Goal: Task Accomplishment & Management: Manage account settings

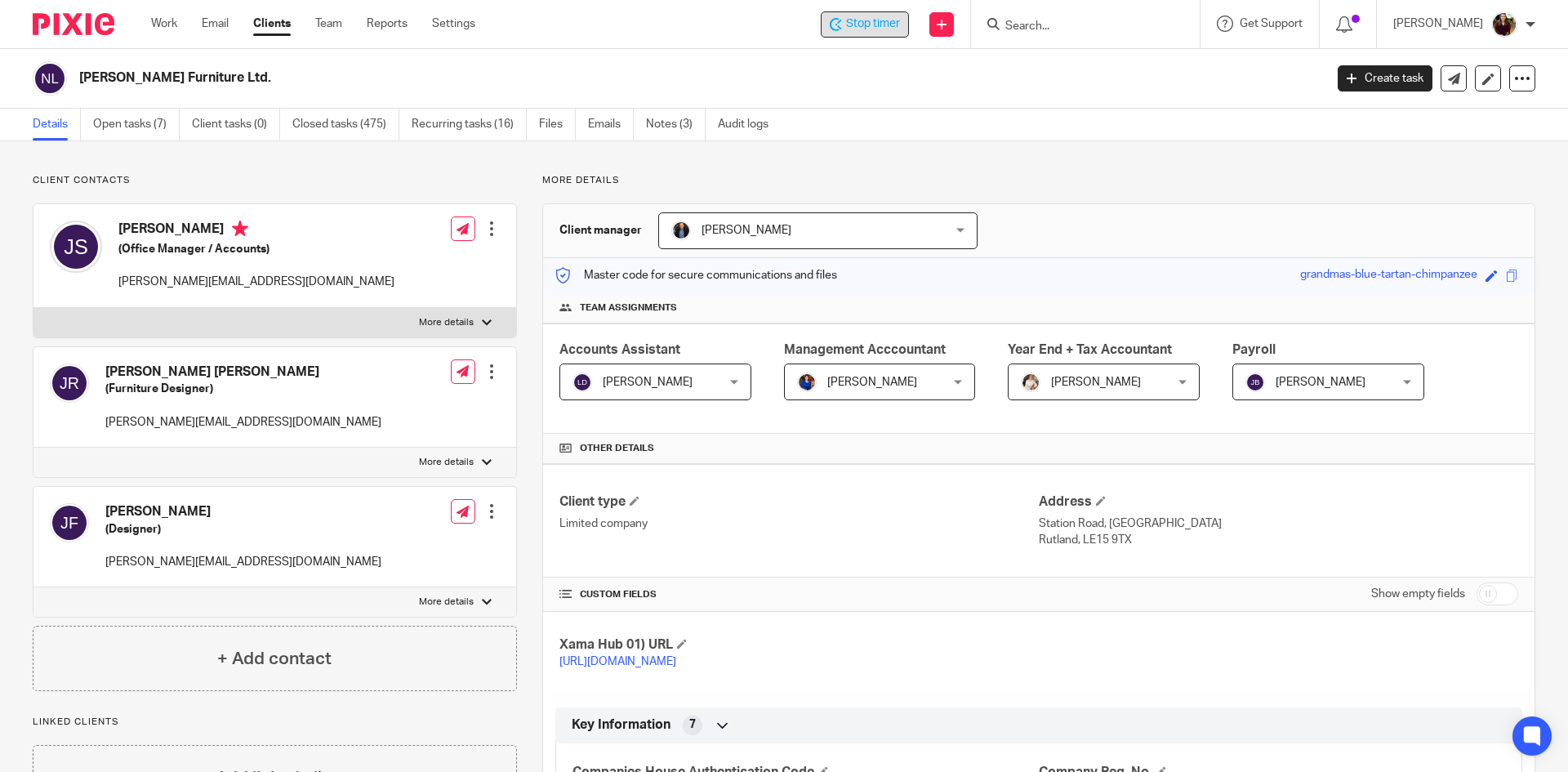
click at [900, 22] on span "Stop timer" at bounding box center [873, 24] width 54 height 17
click at [1037, 20] on input "Search" at bounding box center [1078, 27] width 147 height 15
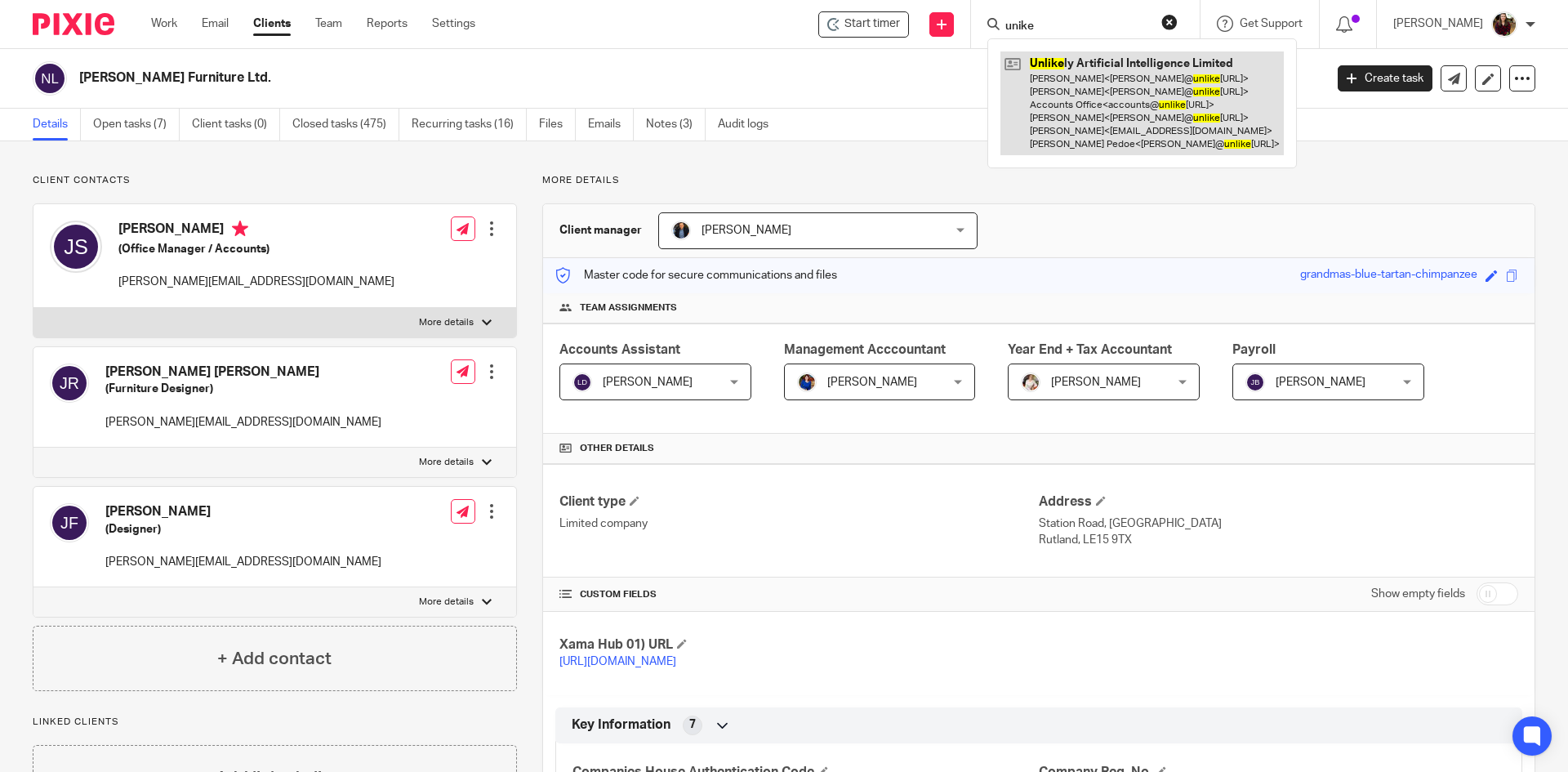
type input "unike"
click at [1154, 111] on link at bounding box center [1142, 103] width 283 height 104
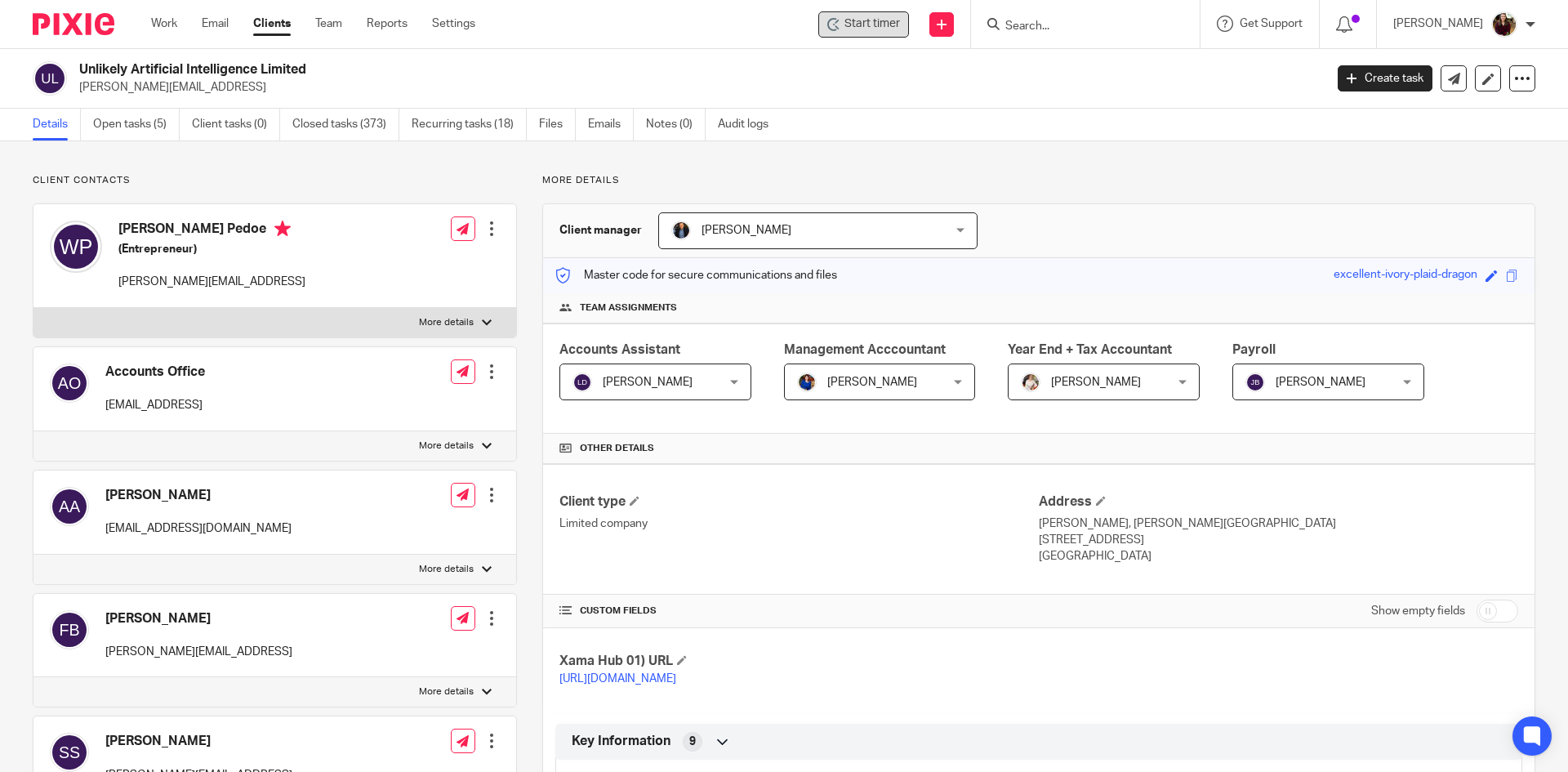
click at [879, 32] on span "Start timer" at bounding box center [872, 24] width 56 height 17
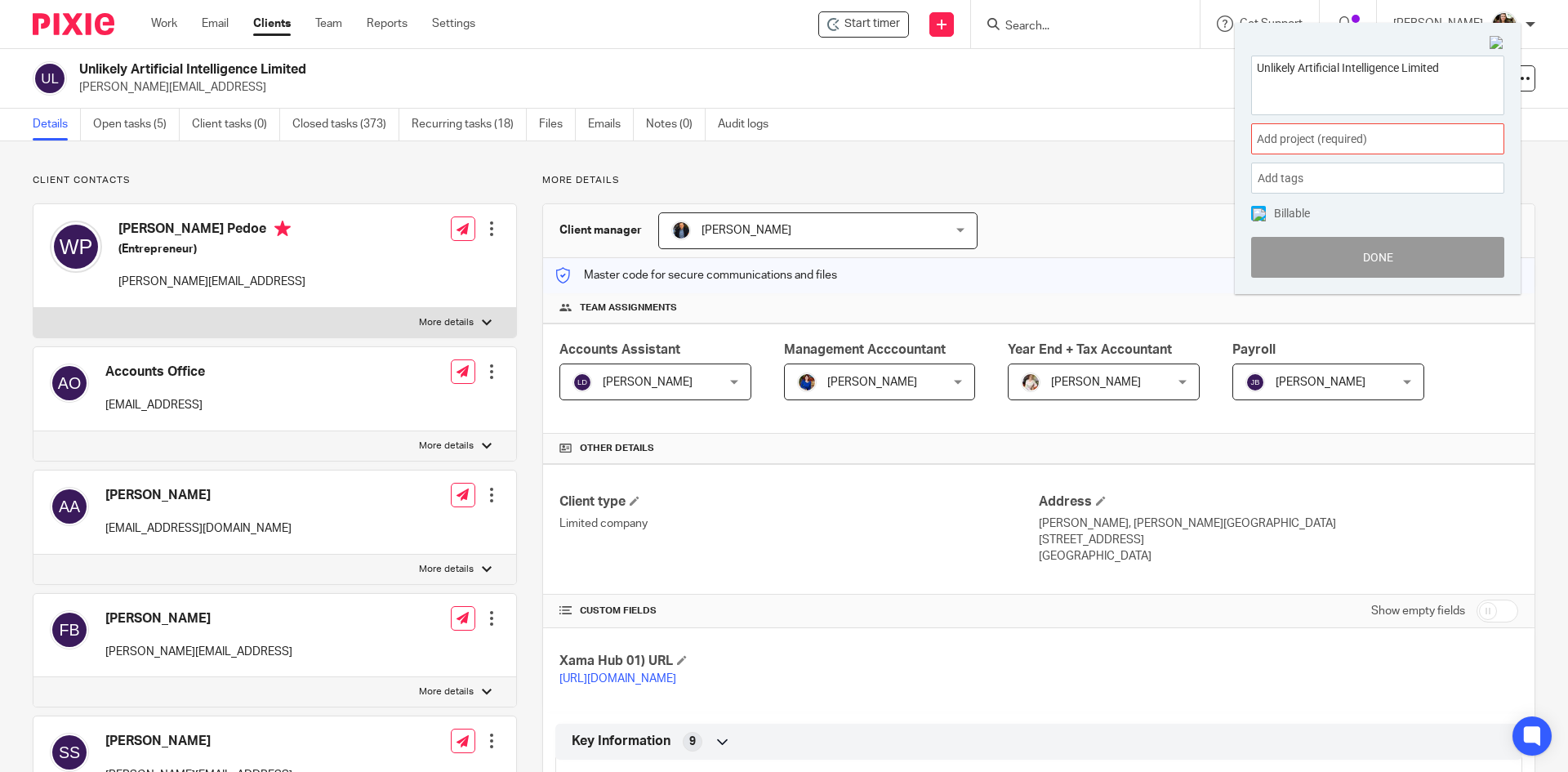
click at [1444, 136] on span "Add project (required) :" at bounding box center [1359, 139] width 206 height 17
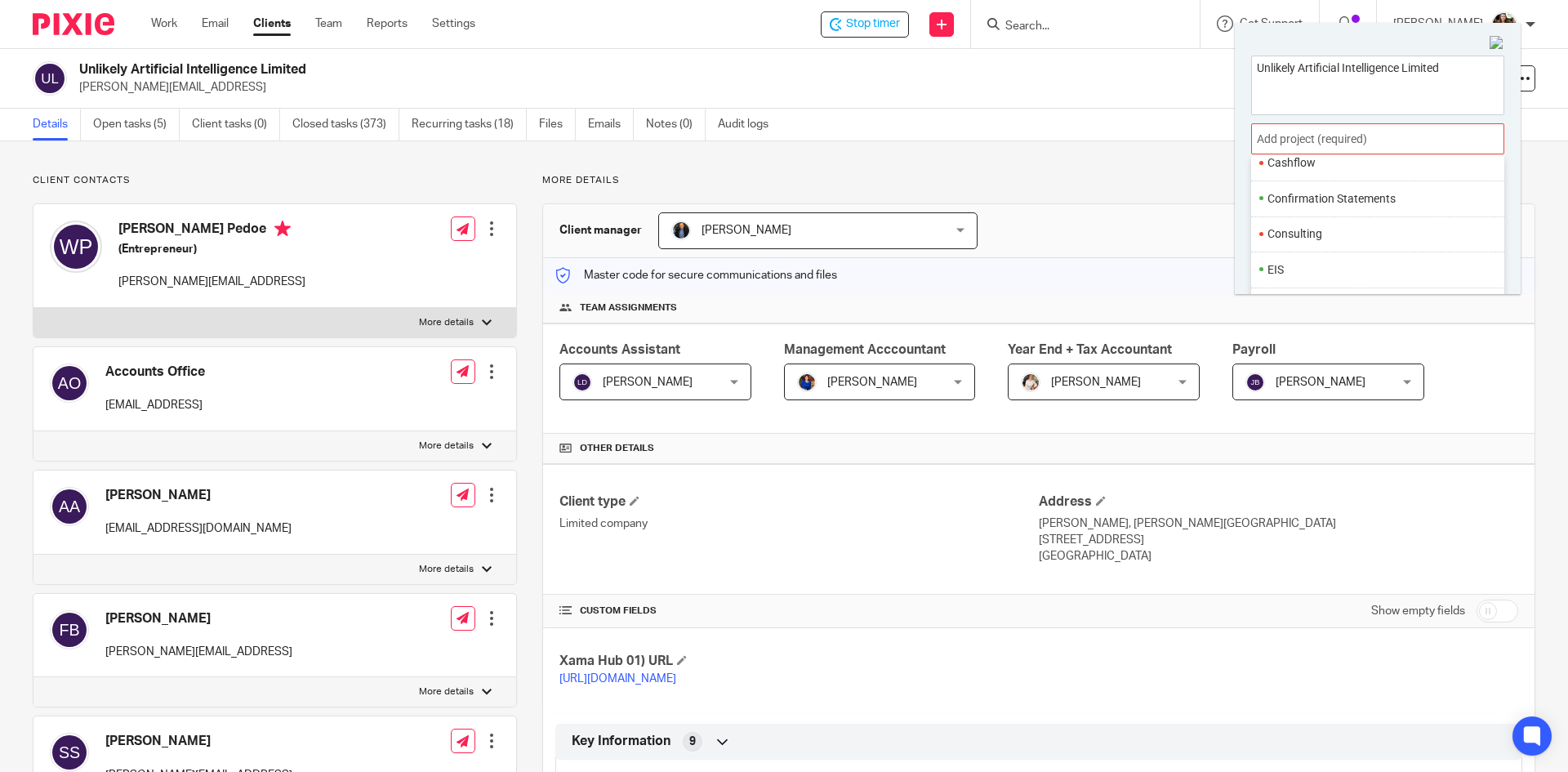
scroll to position [163, 0]
click at [1294, 269] on li "Consulting" at bounding box center [1374, 273] width 213 height 17
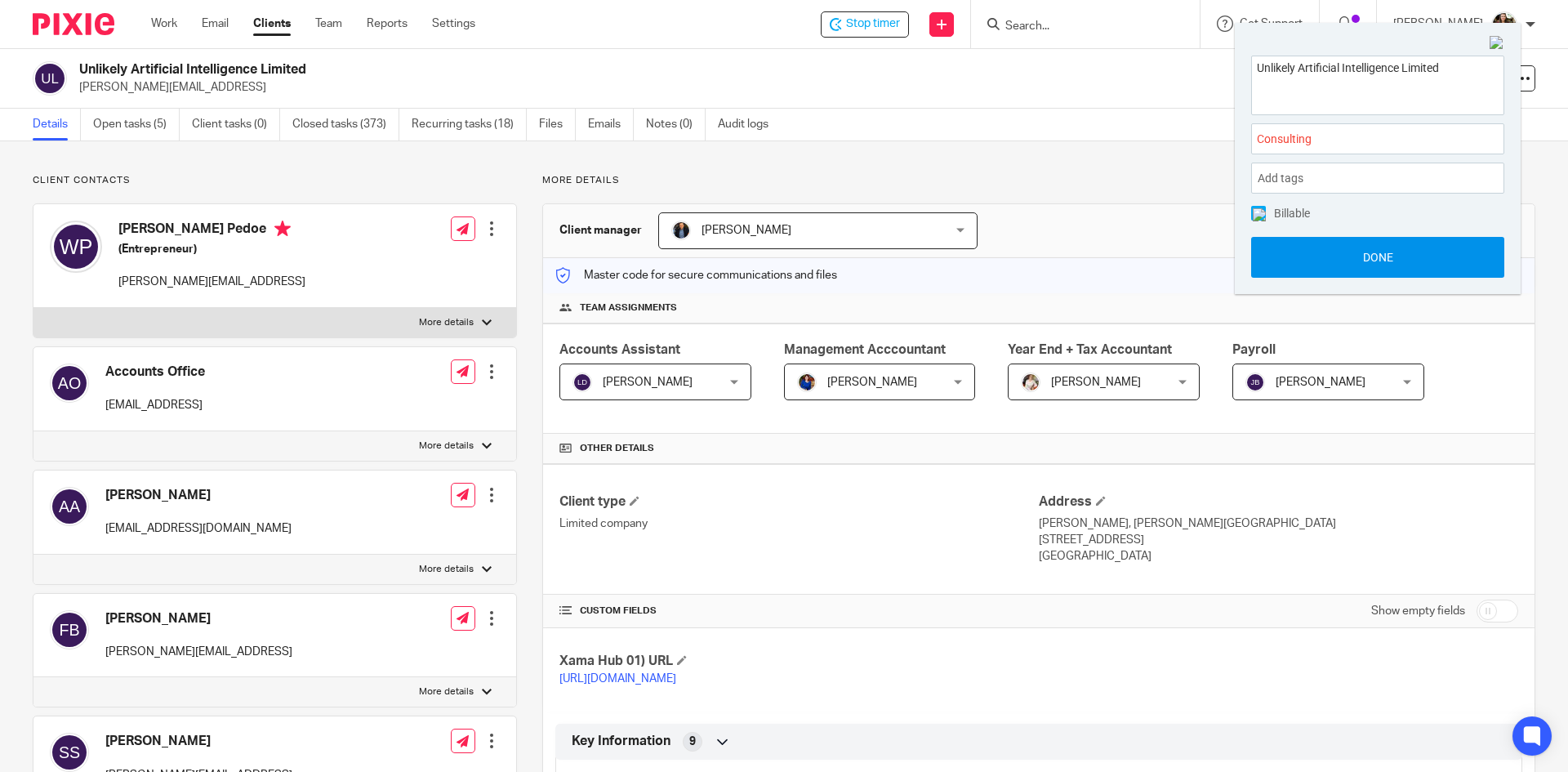
click at [1387, 263] on button "Done" at bounding box center [1377, 257] width 253 height 41
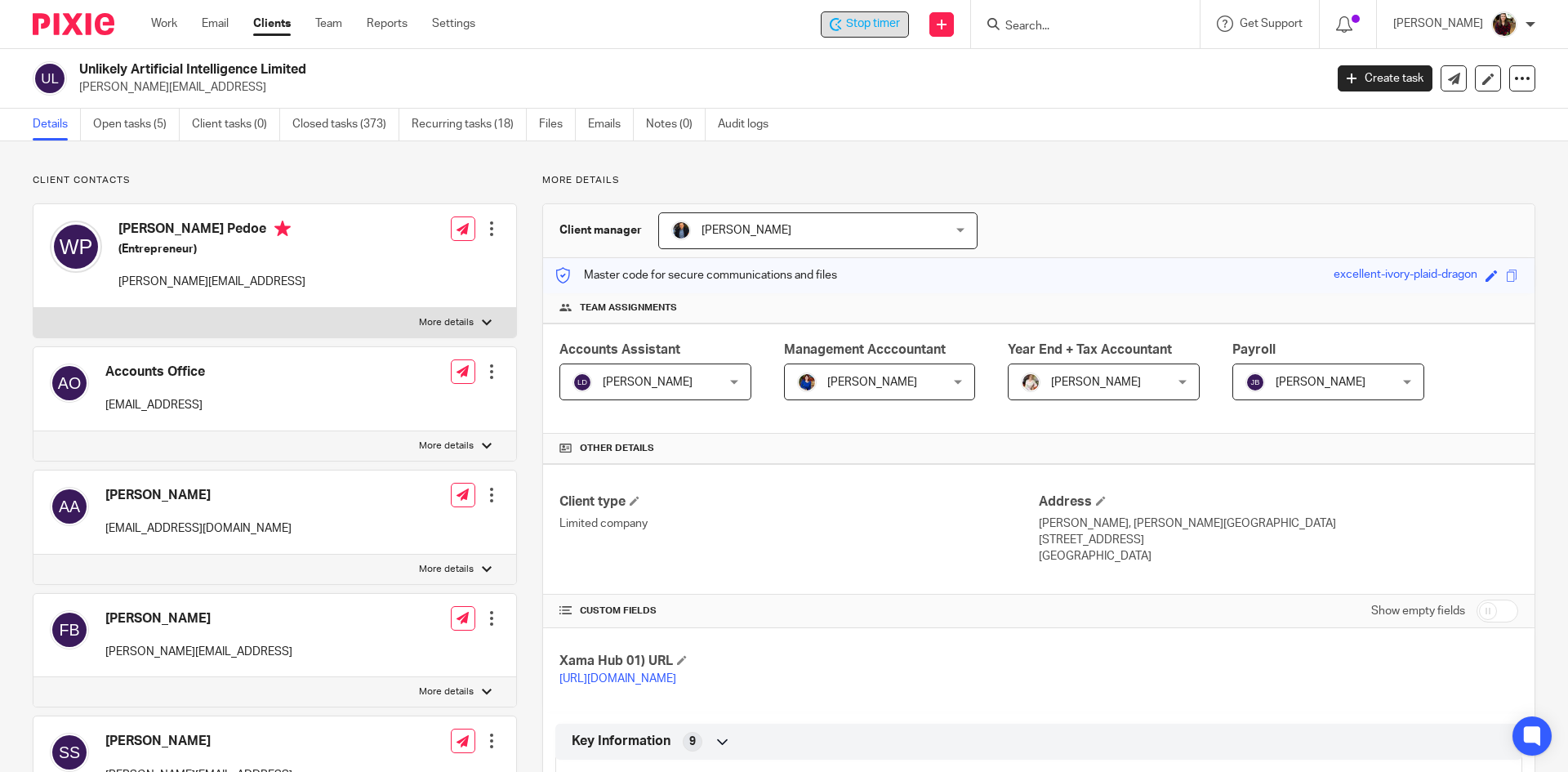
click at [890, 29] on span "Stop timer" at bounding box center [873, 24] width 54 height 17
click at [951, 133] on div "Details Open tasks (5) Client tasks (0) Closed tasks (373) Recurring tasks (18)…" at bounding box center [784, 125] width 1568 height 33
click at [1052, 31] on input "Search" at bounding box center [1078, 27] width 147 height 15
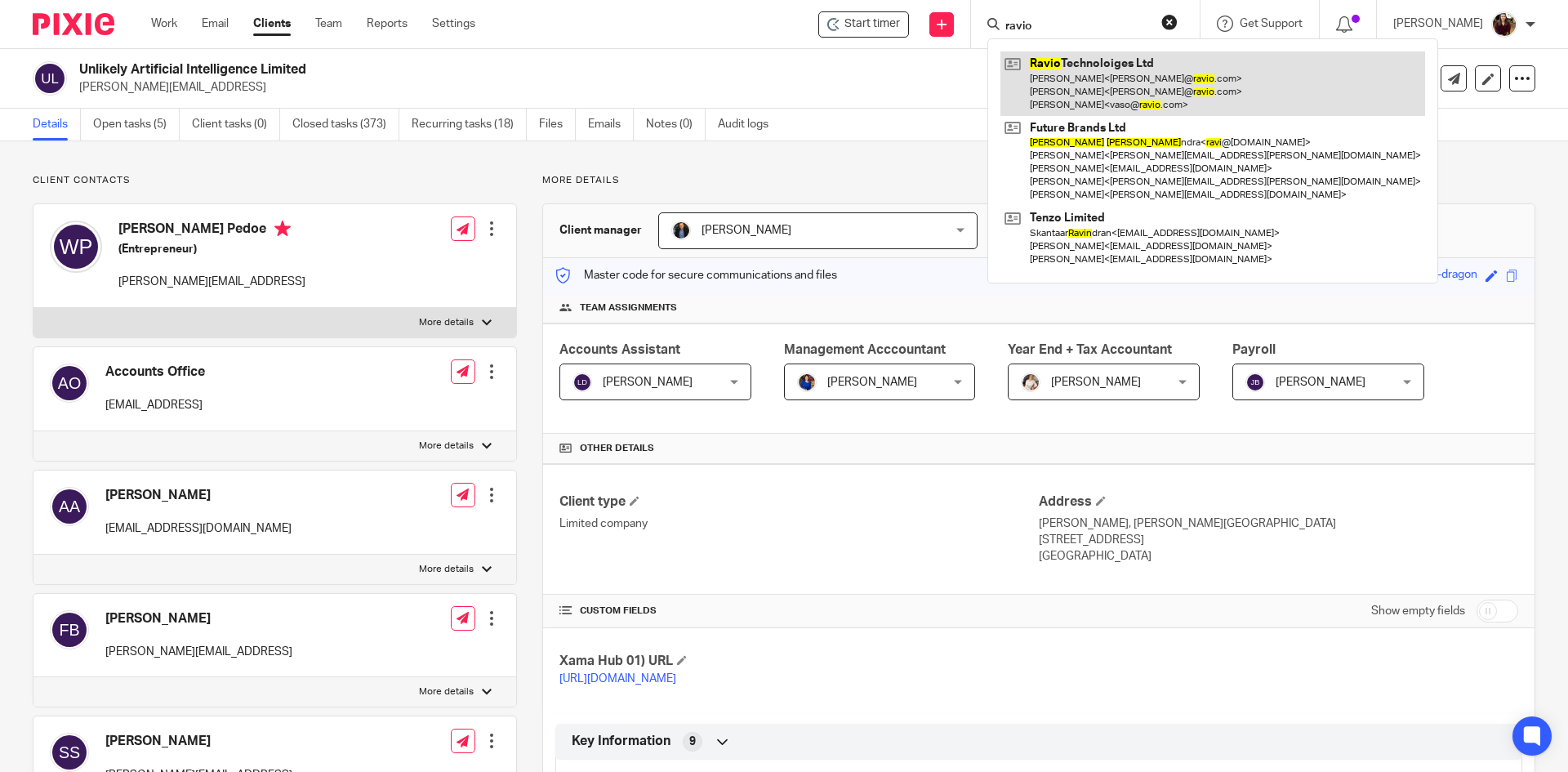
type input "ravio"
click at [1073, 61] on link at bounding box center [1213, 84] width 425 height 65
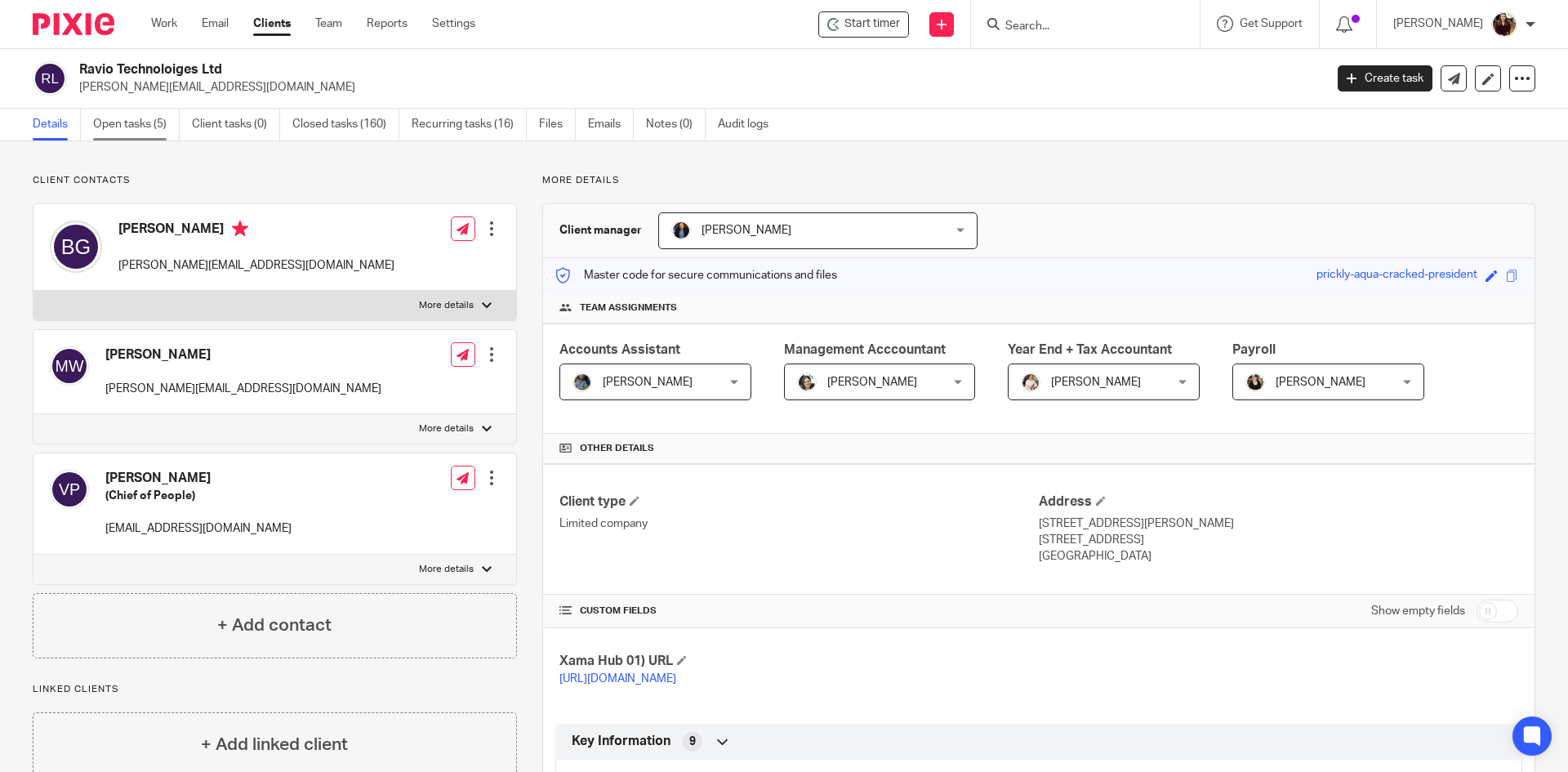
click at [124, 127] on link "Open tasks (5)" at bounding box center [137, 124] width 87 height 32
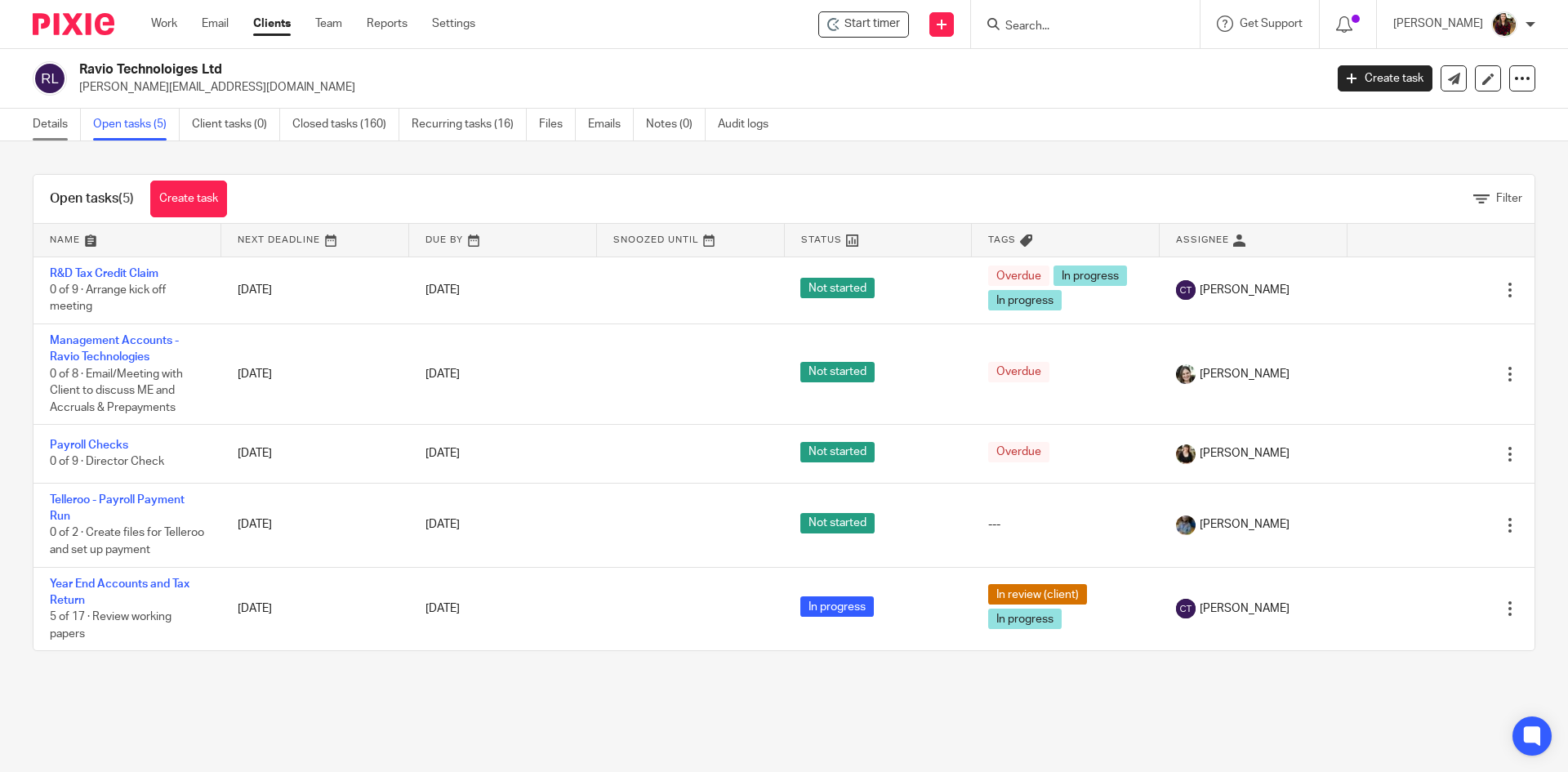
click at [61, 126] on link "Details" at bounding box center [56, 124] width 48 height 32
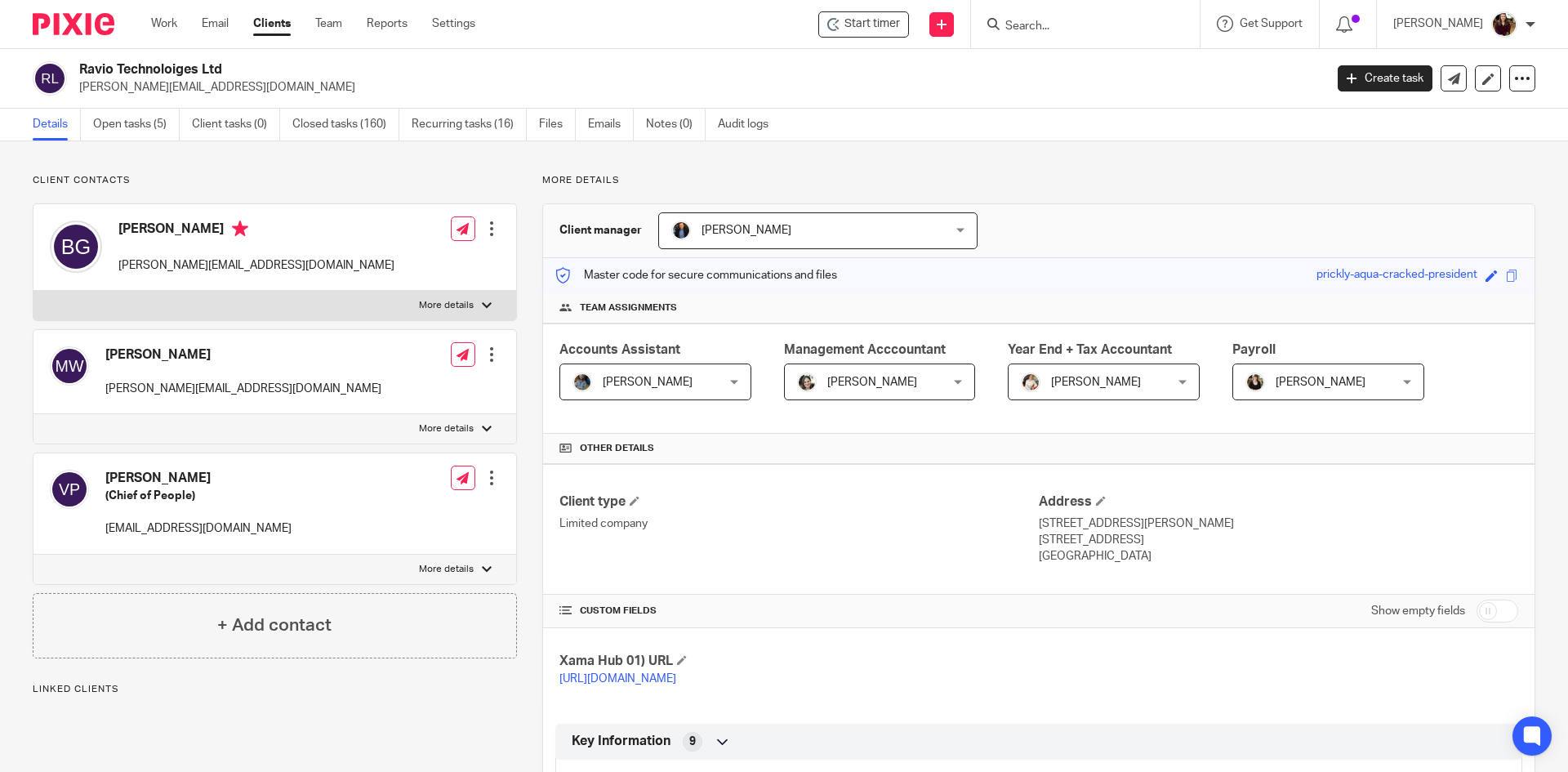
click at [1401, 385] on div "Helen Campbell Helen Campbell" at bounding box center [1328, 381] width 192 height 37
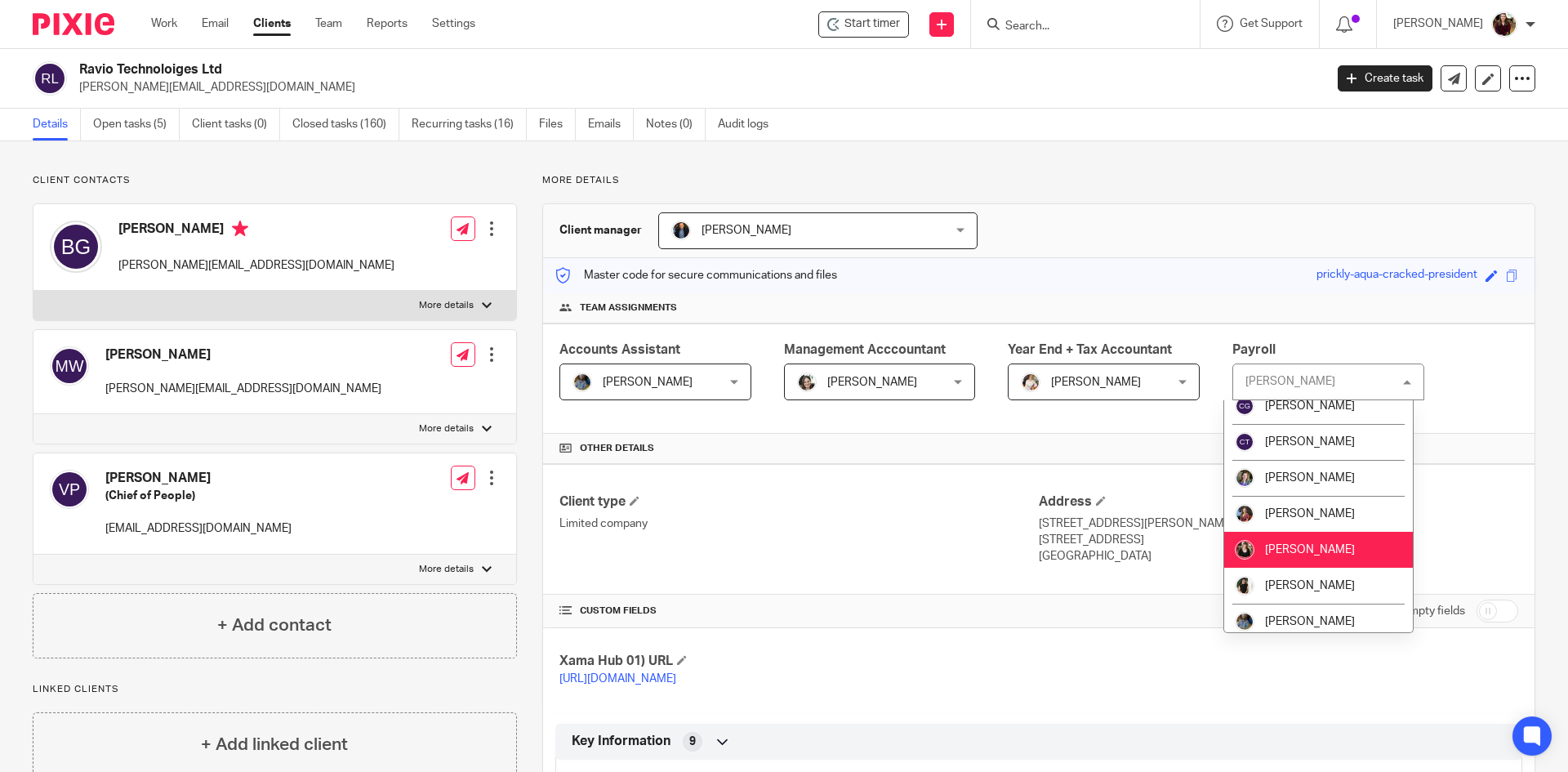
scroll to position [163, 0]
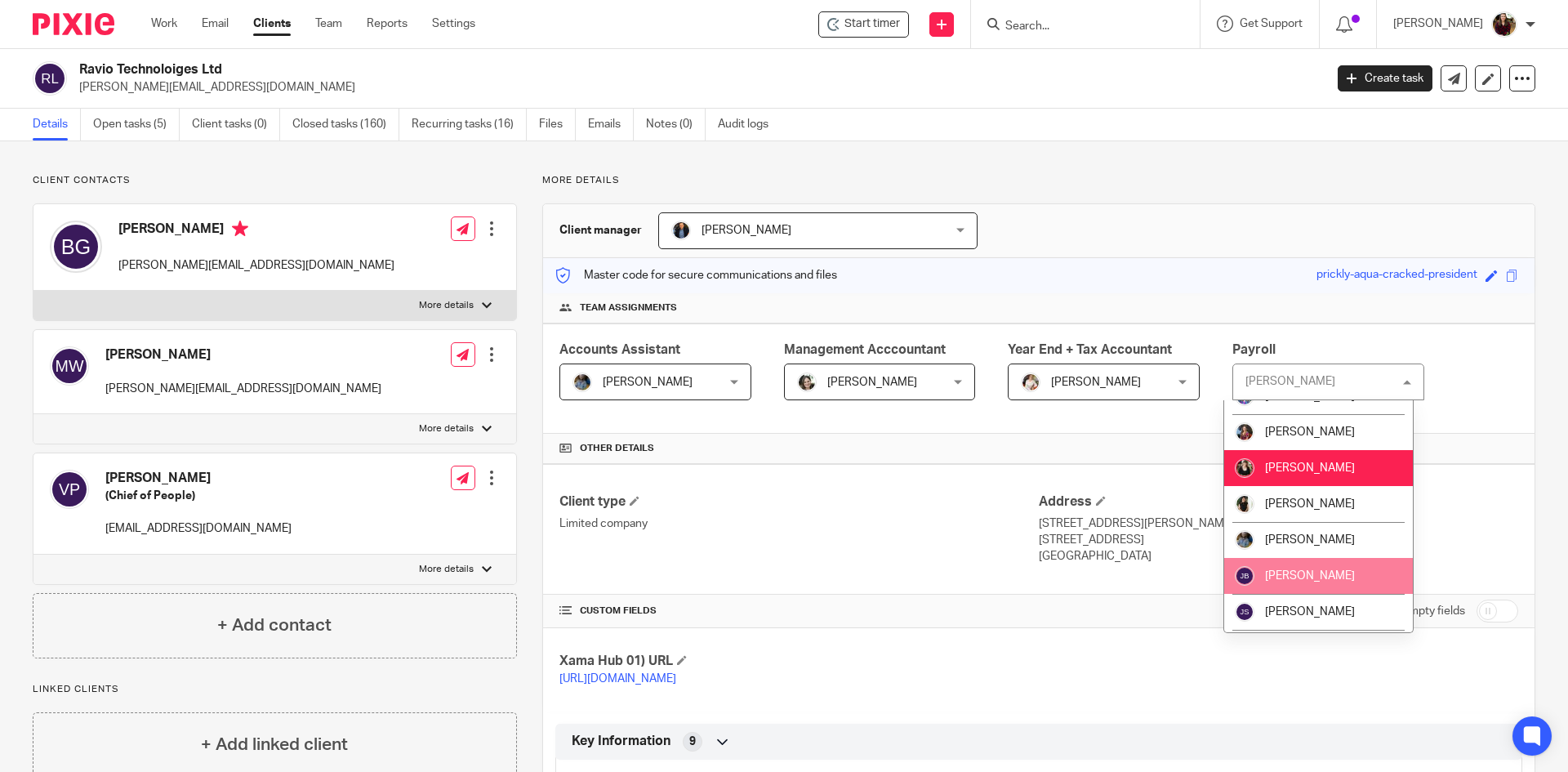
click at [1317, 577] on span "[PERSON_NAME]" at bounding box center [1310, 576] width 90 height 11
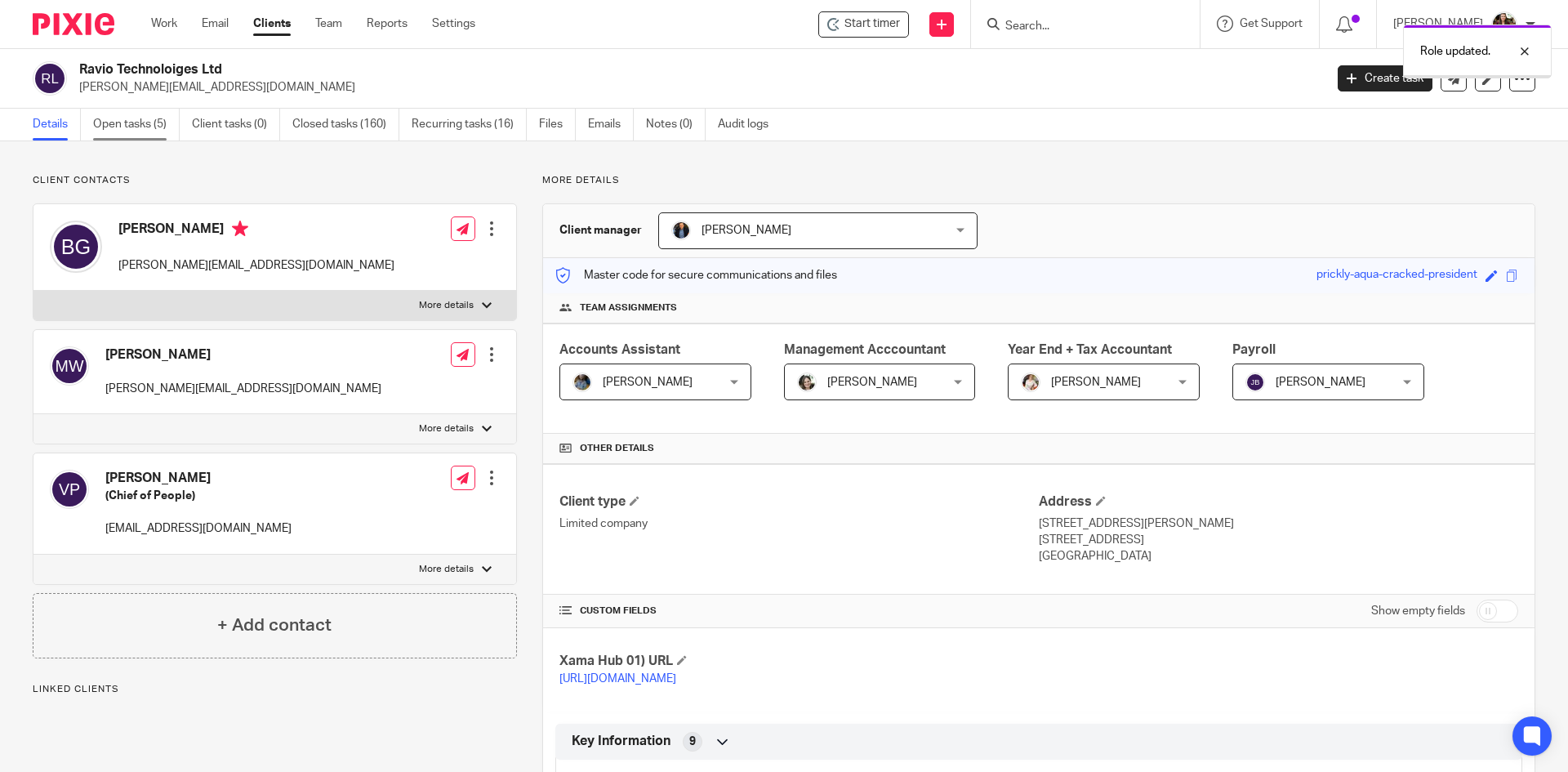
click at [139, 138] on link "Open tasks (5)" at bounding box center [137, 124] width 87 height 32
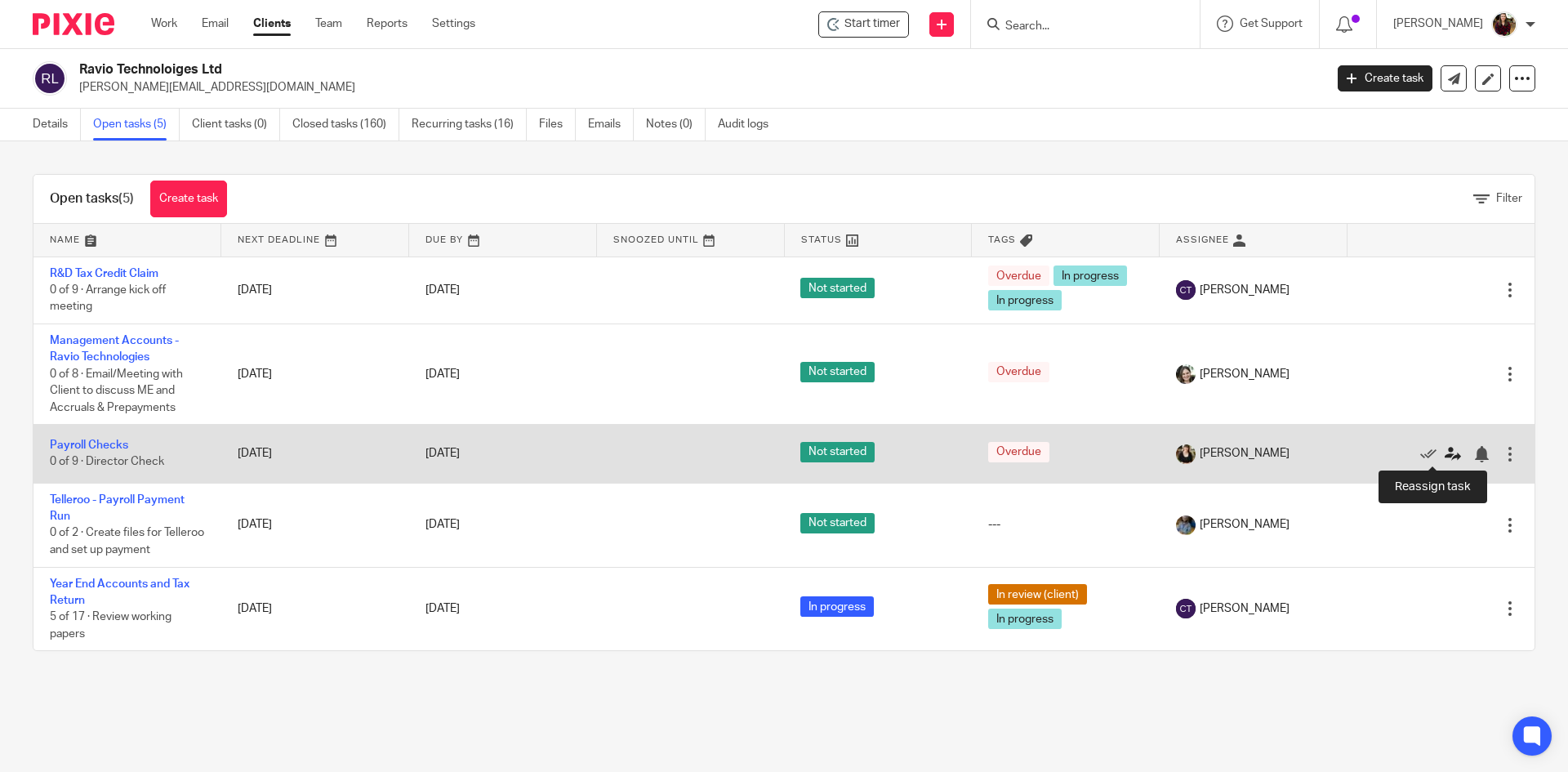
click at [1444, 452] on icon at bounding box center [1453, 454] width 16 height 16
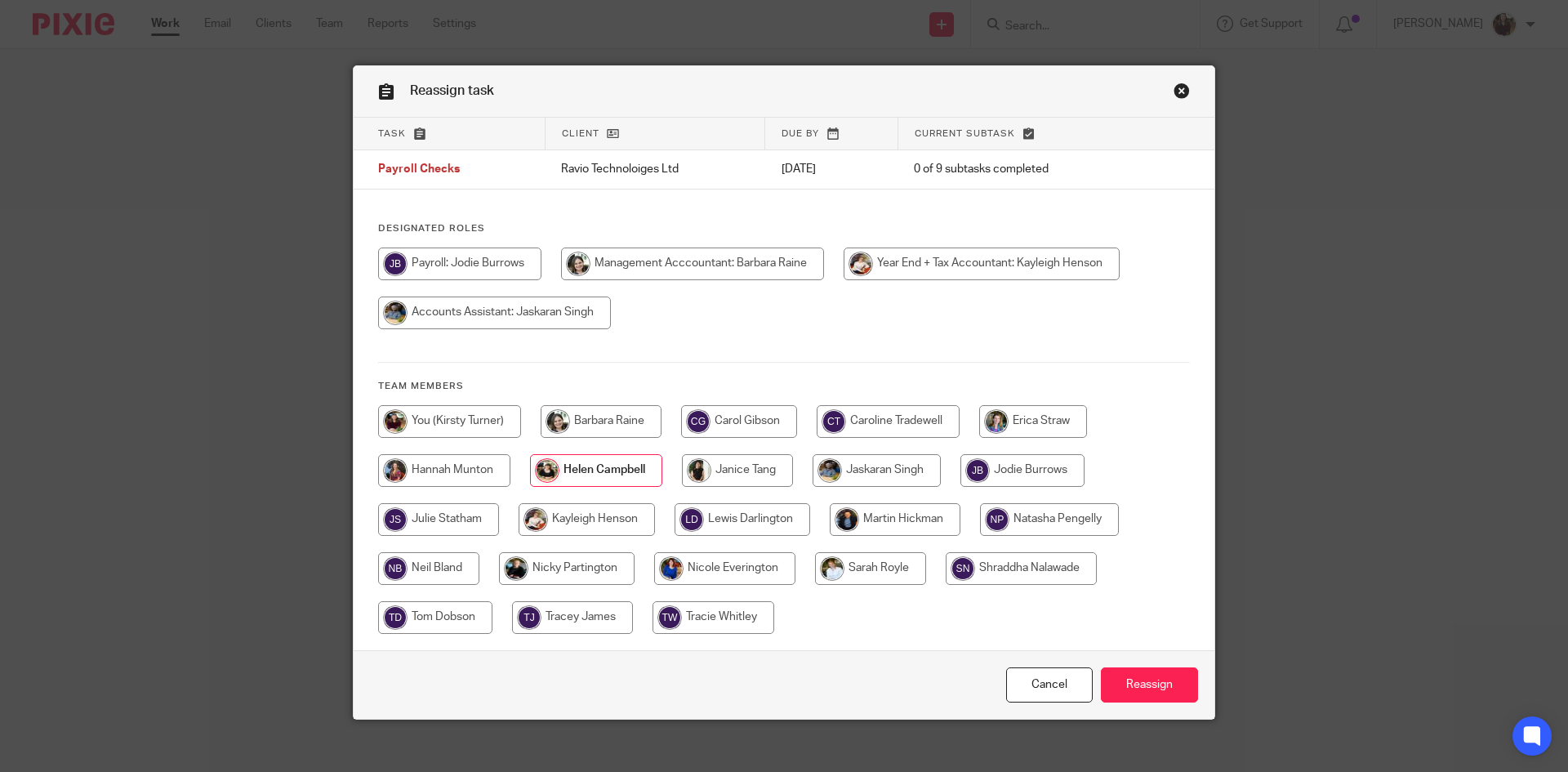
click at [436, 260] on input "radio" at bounding box center [459, 264] width 163 height 33
radio input "true"
click at [1152, 688] on input "Reassign" at bounding box center [1150, 684] width 97 height 35
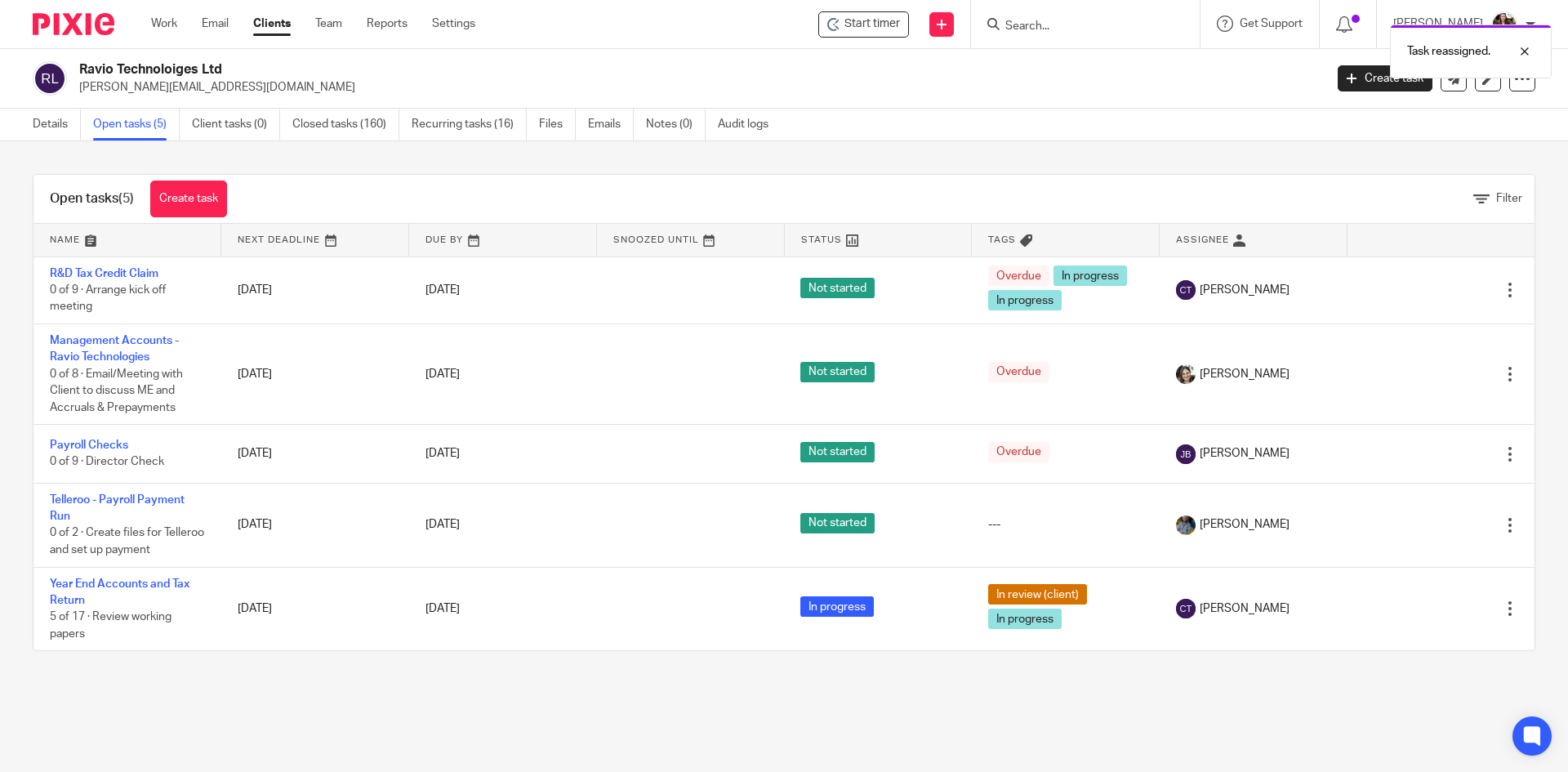
click at [892, 25] on div "Task reassigned." at bounding box center [1168, 47] width 768 height 62
click at [895, 27] on span "Start timer" at bounding box center [872, 24] width 56 height 17
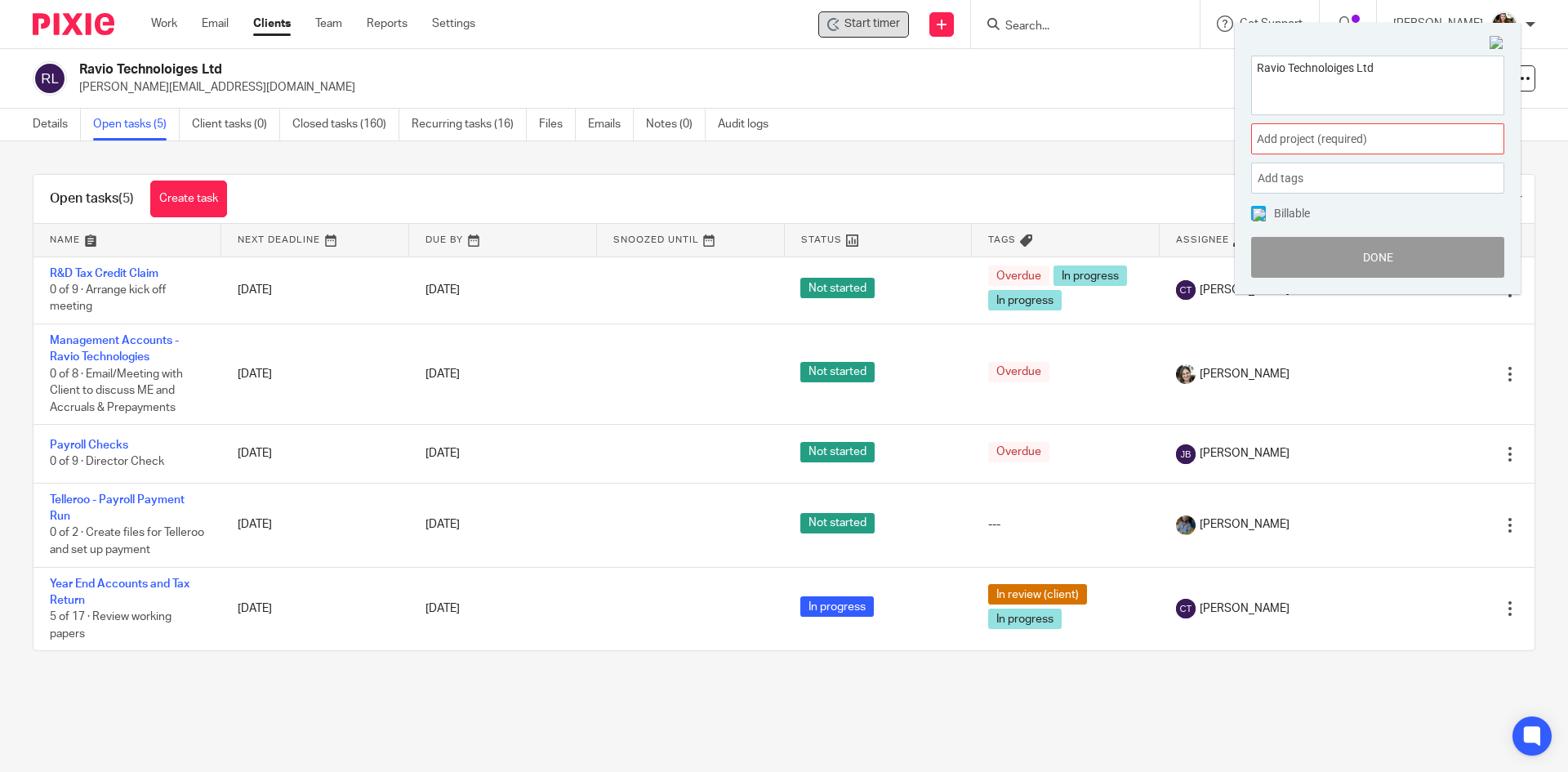
click at [1398, 141] on span "Add project (required) :" at bounding box center [1359, 139] width 206 height 17
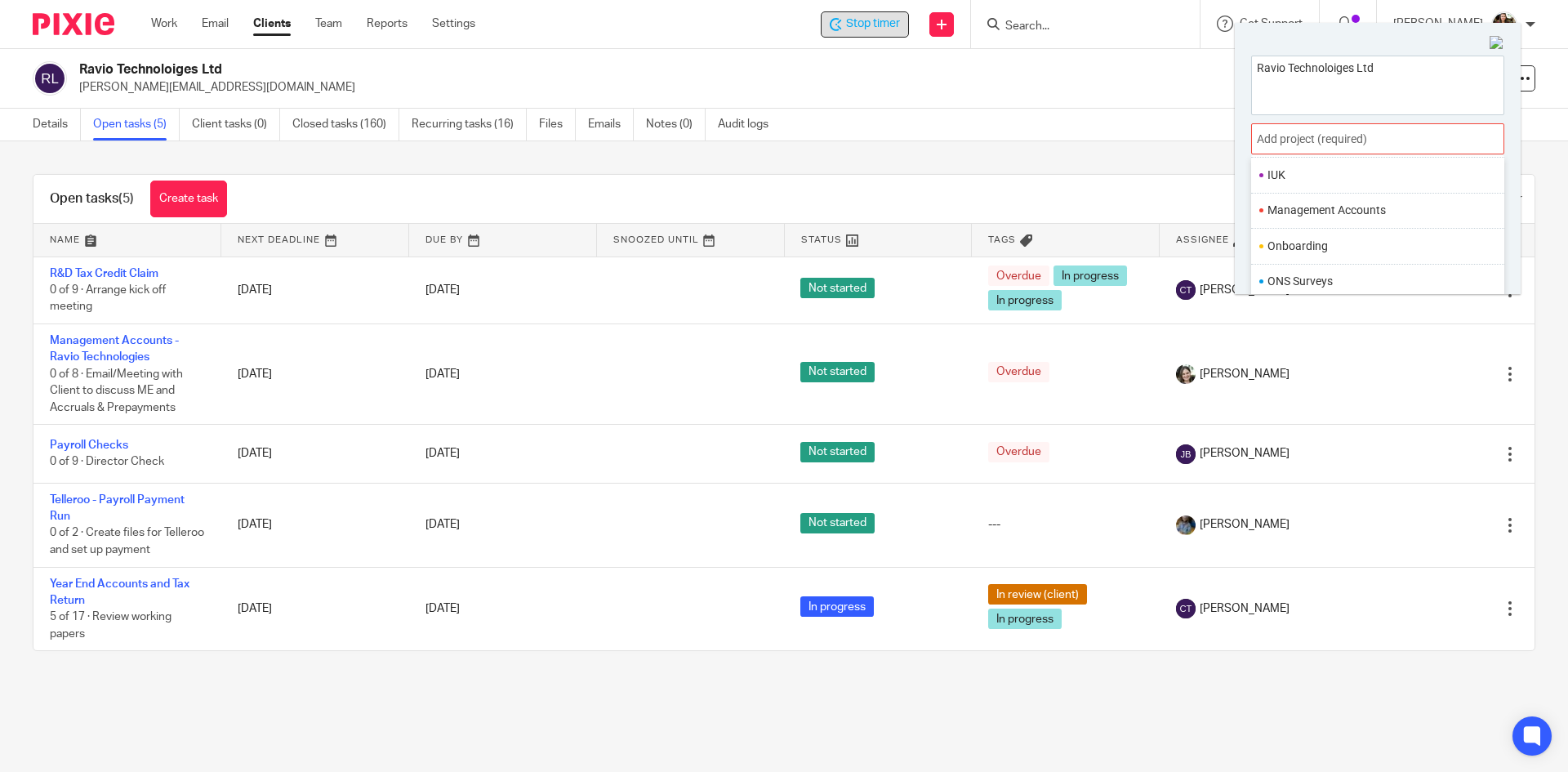
scroll to position [612, 0]
click at [1316, 221] on li "Payroll" at bounding box center [1374, 214] width 213 height 17
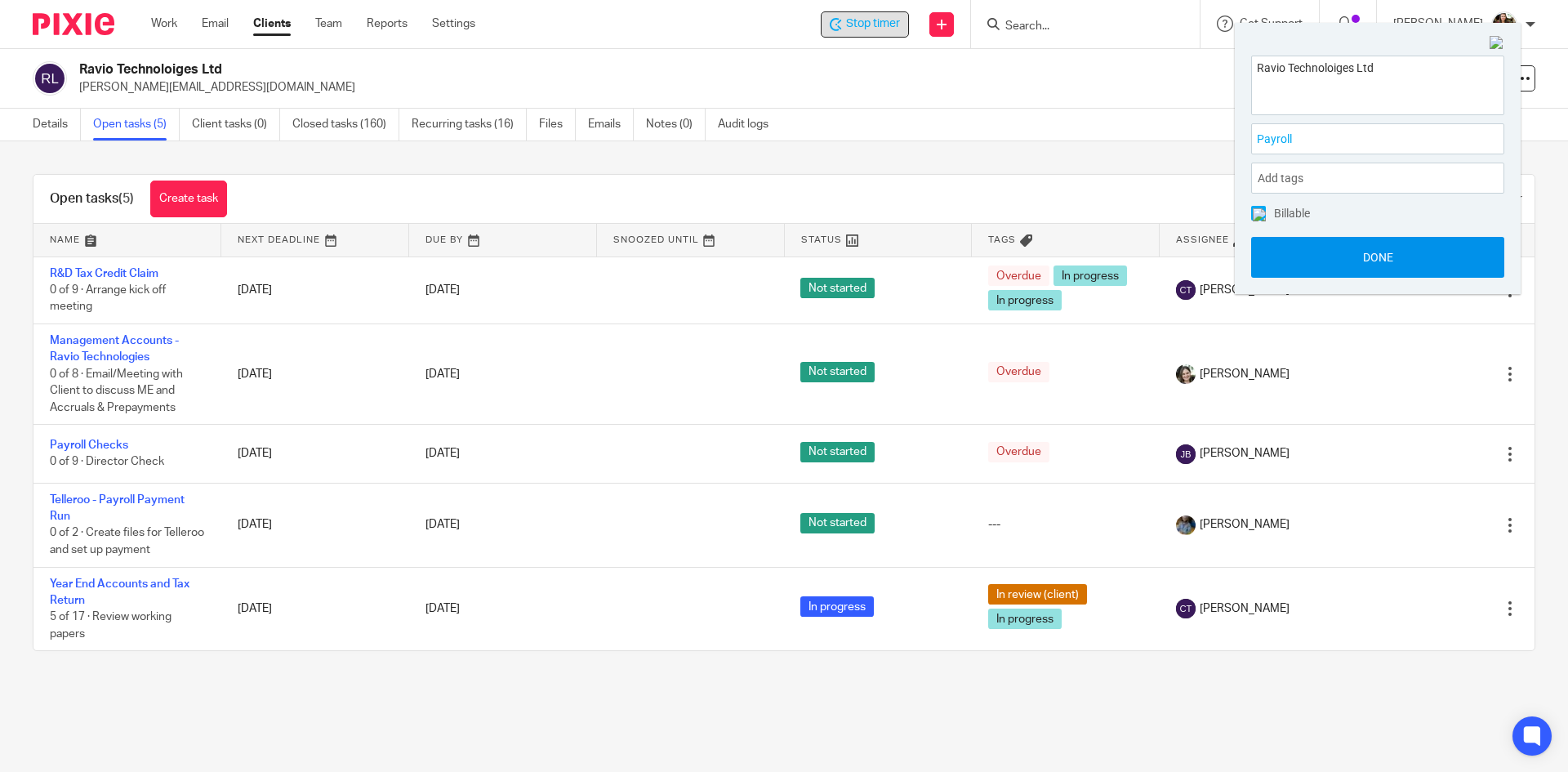
click at [1337, 264] on button "Done" at bounding box center [1377, 257] width 253 height 41
